Goal: Information Seeking & Learning: Learn about a topic

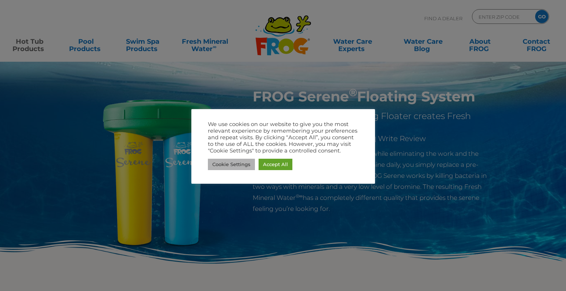
click at [241, 166] on link "Cookie Settings" at bounding box center [231, 164] width 47 height 11
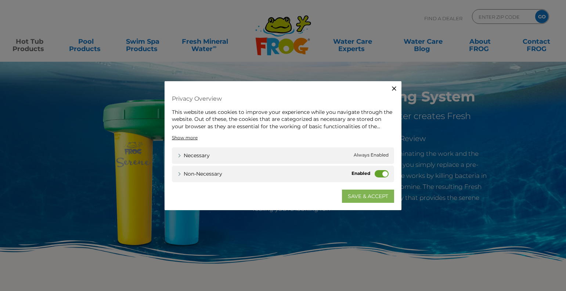
click at [359, 195] on link "SAVE & ACCEPT" at bounding box center [368, 196] width 52 height 13
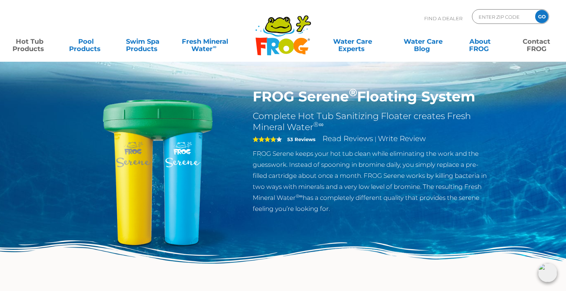
click at [536, 45] on link "Contact FROG" at bounding box center [537, 41] width 44 height 15
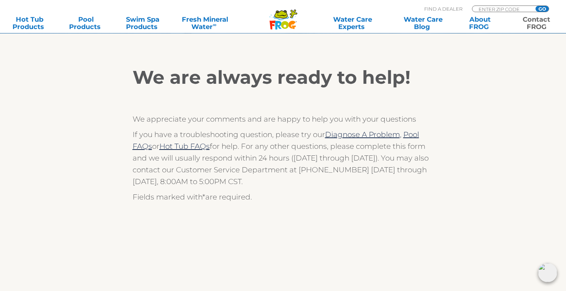
scroll to position [107, 0]
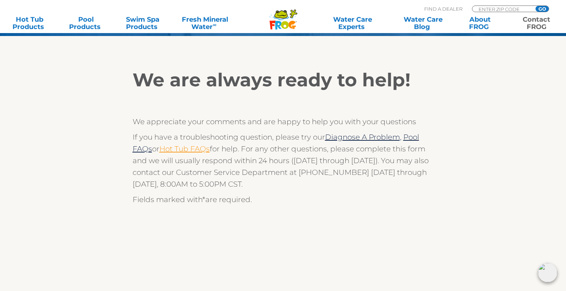
click at [178, 150] on link "Hot Tub FAQs" at bounding box center [184, 148] width 50 height 9
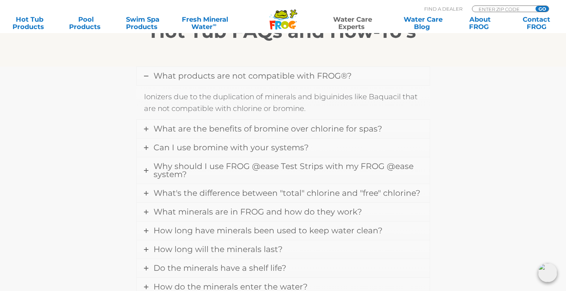
scroll to position [217, 0]
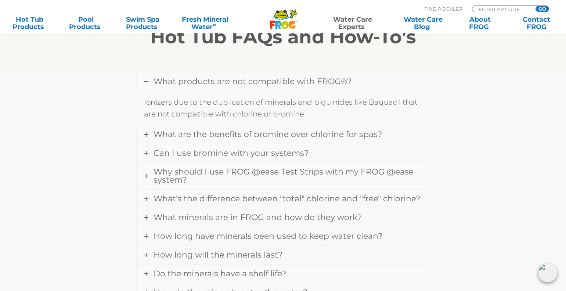
click at [241, 83] on span "What products are not compatible with FROG®?" at bounding box center [253, 81] width 198 height 10
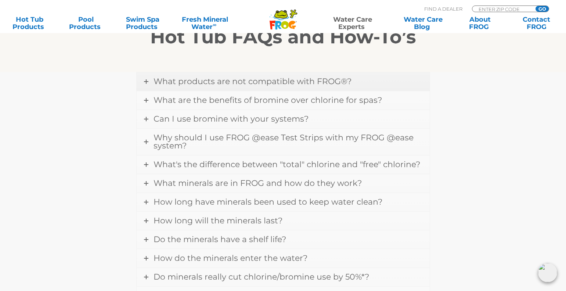
click at [283, 82] on span "What products are not compatible with FROG®?" at bounding box center [253, 81] width 198 height 10
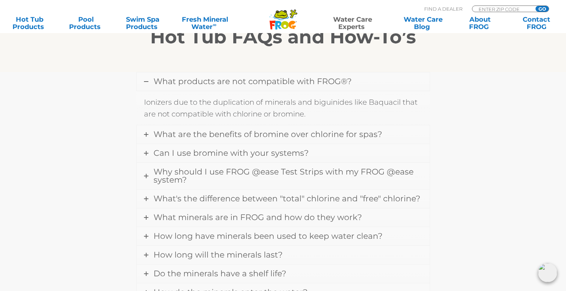
click at [462, 172] on div "What products are not compatible with FROG®? Ionizers due to the duplication of…" at bounding box center [283, 238] width 441 height 332
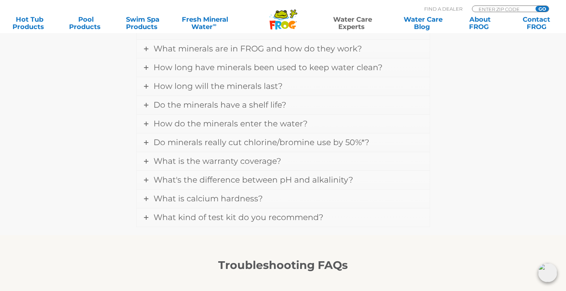
scroll to position [387, 0]
click at [242, 103] on span "Do the minerals have a shelf life?" at bounding box center [220, 104] width 133 height 10
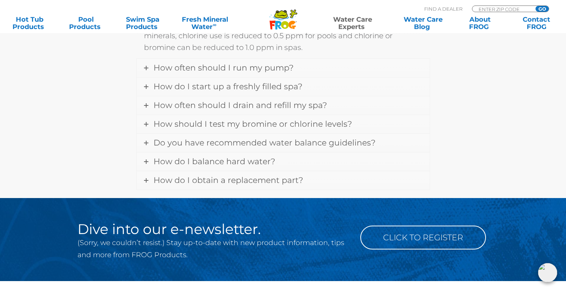
scroll to position [987, 0]
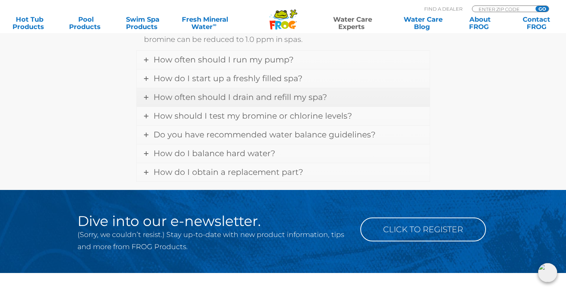
click at [288, 92] on span "How often should I drain and refill my spa?" at bounding box center [240, 97] width 173 height 10
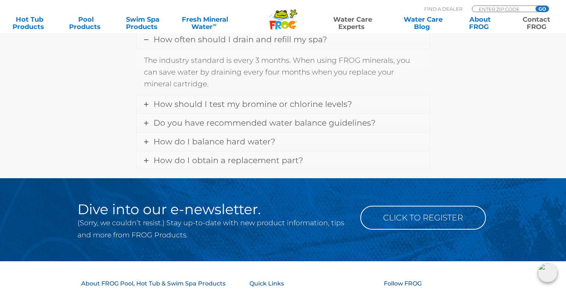
click at [539, 21] on link "Contact FROG" at bounding box center [537, 23] width 44 height 15
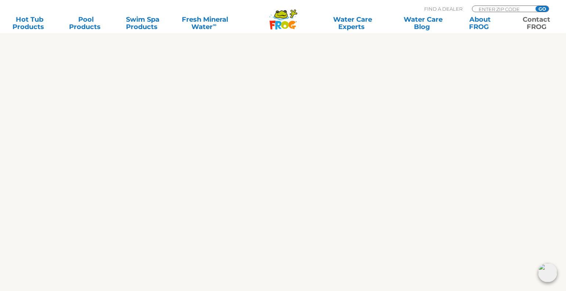
scroll to position [347, 0]
